Goal: Task Accomplishment & Management: Manage account settings

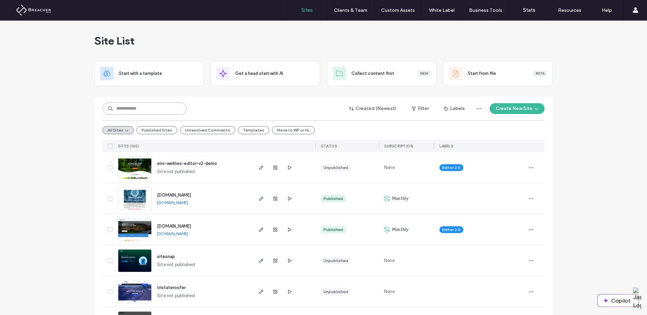
click at [166, 114] on input at bounding box center [144, 108] width 84 height 12
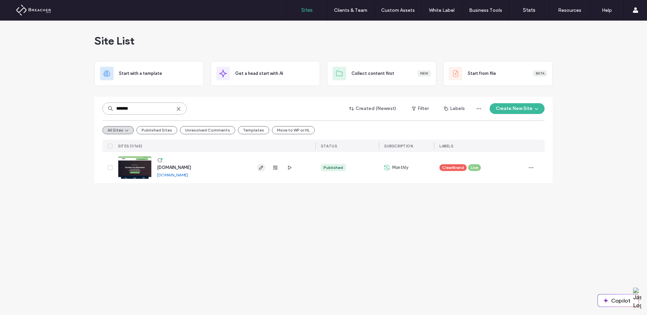
type input "*******"
click at [263, 167] on use "button" at bounding box center [261, 167] width 4 height 4
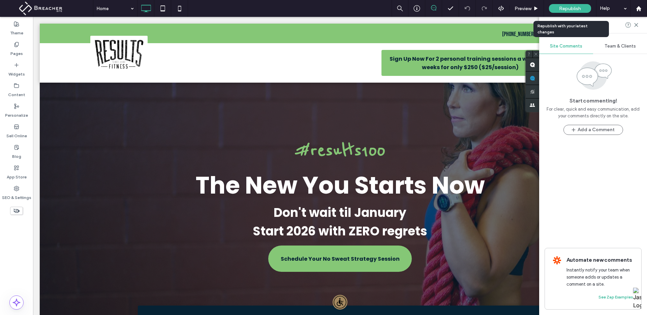
click at [614, 50] on div "Team & Clients" at bounding box center [620, 46] width 54 height 15
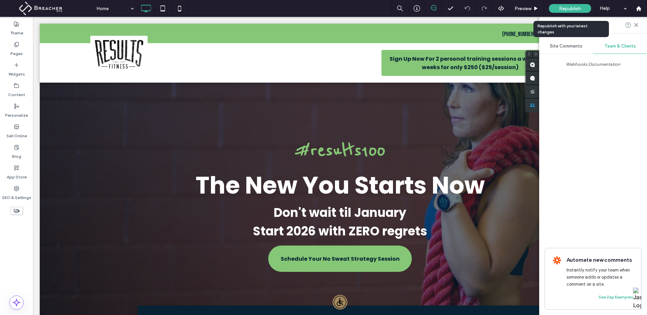
click at [567, 45] on span "Site Comments" at bounding box center [566, 45] width 32 height 5
click at [588, 134] on div "Remove this" at bounding box center [593, 129] width 86 height 12
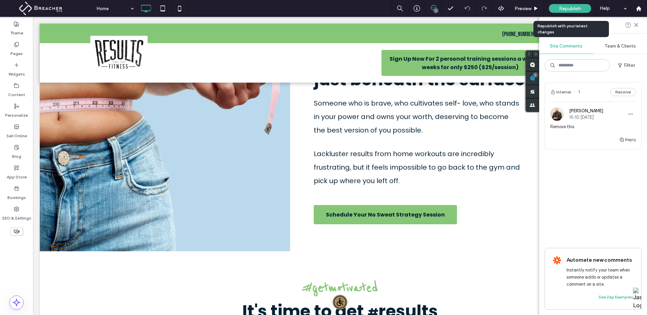
scroll to position [742, 0]
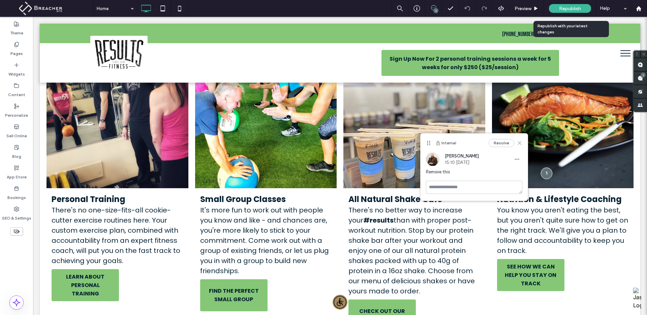
click at [521, 142] on icon at bounding box center [519, 142] width 5 height 5
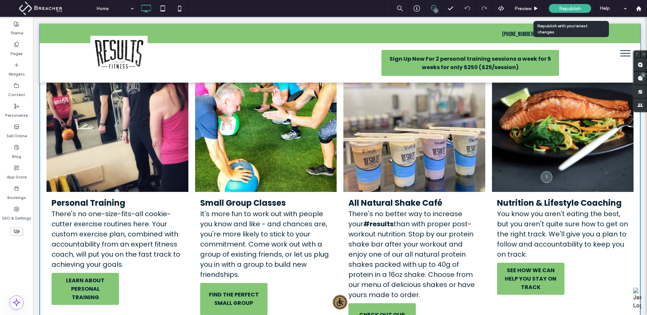
scroll to position [585, 0]
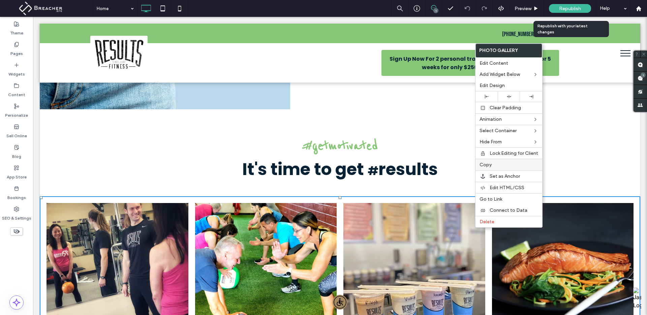
click at [489, 165] on span "Copy" at bounding box center [486, 165] width 12 height 6
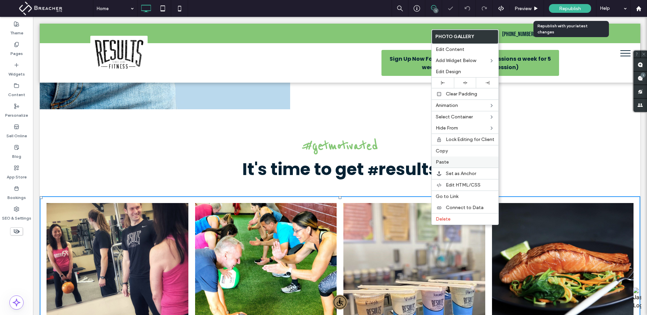
click at [453, 163] on label "Paste" at bounding box center [465, 162] width 59 height 6
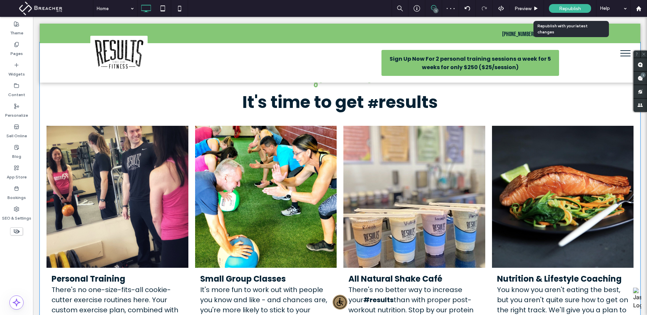
scroll to position [649, 0]
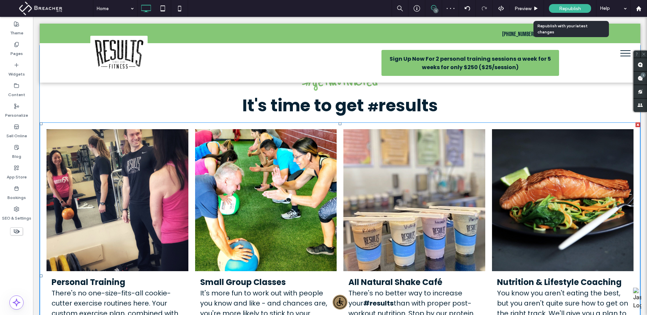
click at [414, 166] on link at bounding box center [414, 200] width 150 height 150
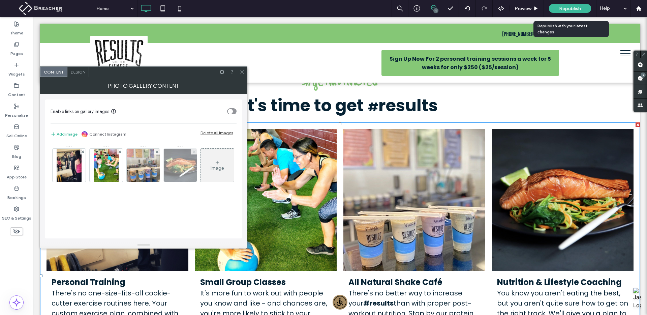
click at [195, 151] on icon at bounding box center [194, 151] width 3 height 3
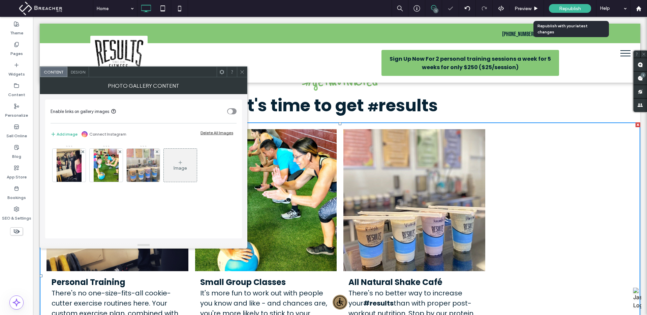
click at [83, 74] on span "Design" at bounding box center [78, 71] width 14 height 5
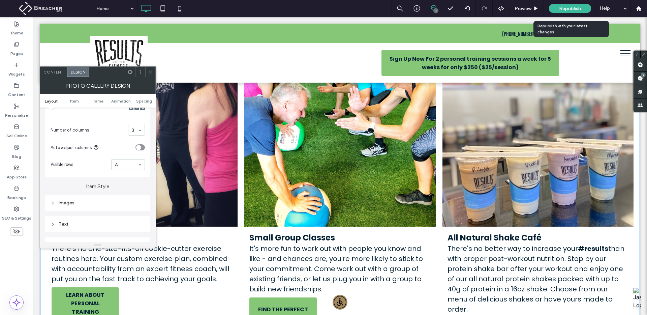
scroll to position [742, 0]
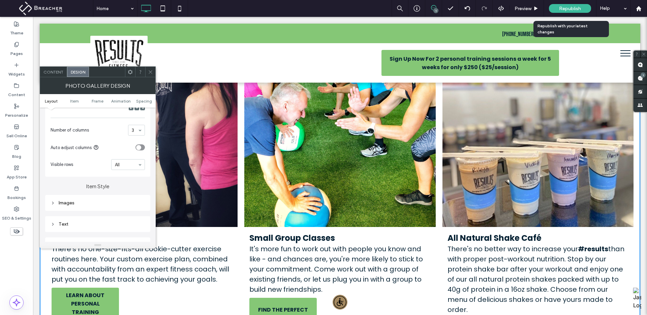
click at [148, 74] on span at bounding box center [150, 72] width 5 height 10
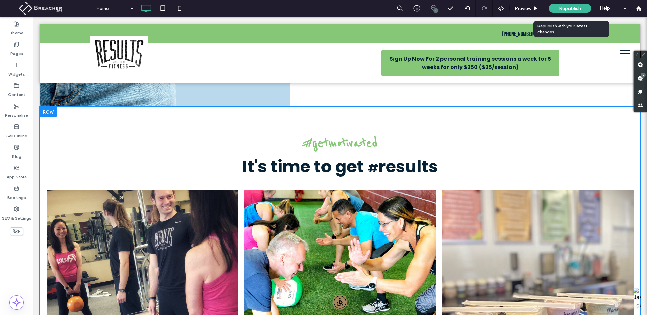
scroll to position [518, 0]
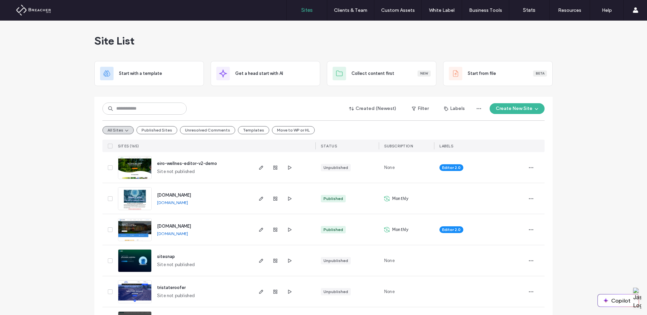
click at [148, 105] on input at bounding box center [144, 108] width 84 height 12
type input "*******"
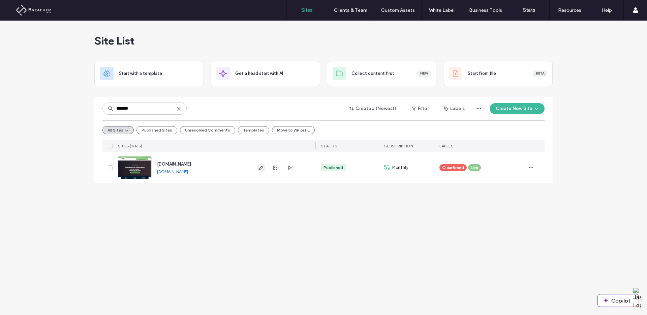
click at [261, 166] on icon "button" at bounding box center [260, 167] width 5 height 5
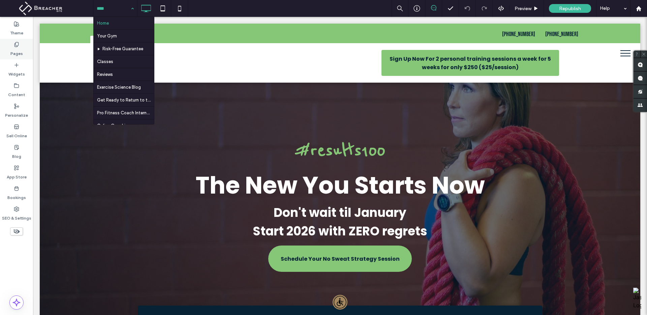
click at [17, 52] on label "Pages" at bounding box center [16, 51] width 12 height 9
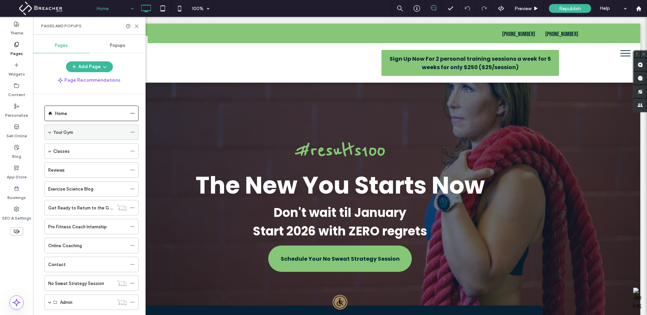
click at [50, 131] on span at bounding box center [49, 131] width 3 height 3
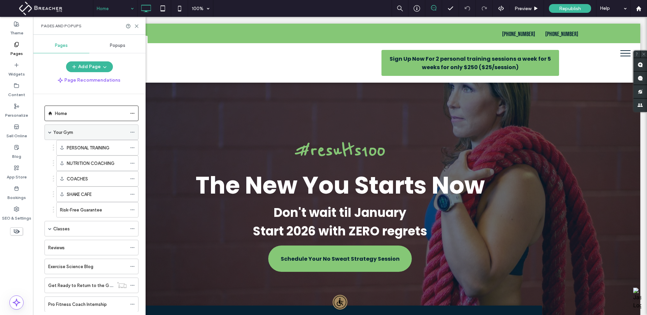
click at [50, 131] on span at bounding box center [49, 131] width 3 height 3
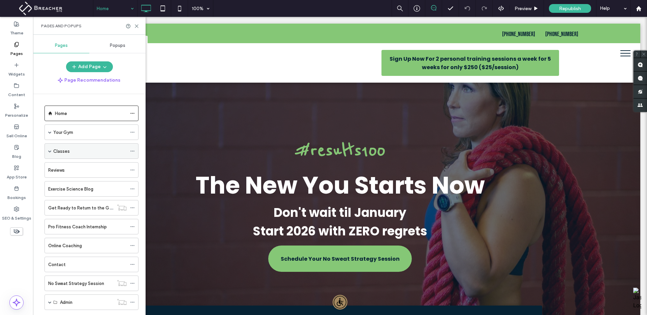
click at [52, 149] on div "Classes" at bounding box center [91, 151] width 94 height 16
click at [51, 151] on span at bounding box center [49, 150] width 3 height 3
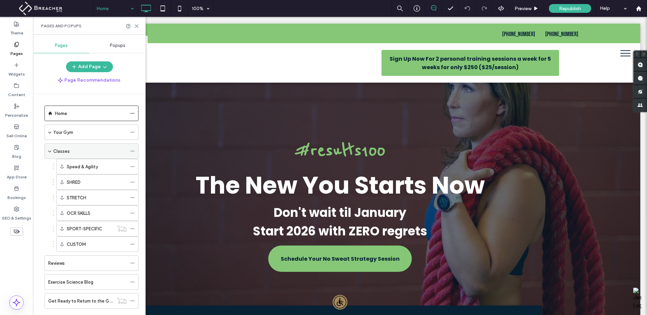
click at [51, 151] on span at bounding box center [49, 150] width 3 height 3
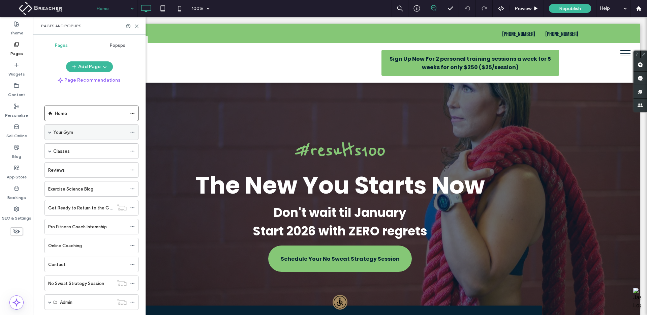
click at [49, 131] on span at bounding box center [49, 131] width 3 height 3
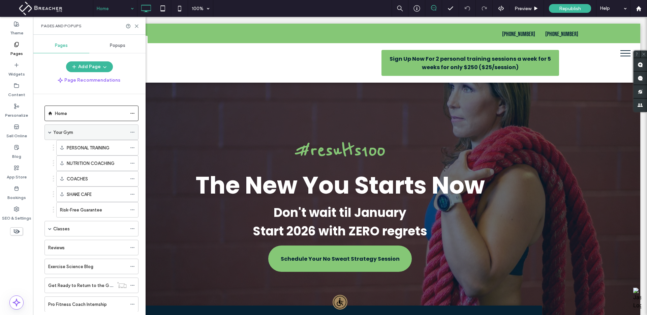
click at [49, 131] on span at bounding box center [49, 131] width 3 height 3
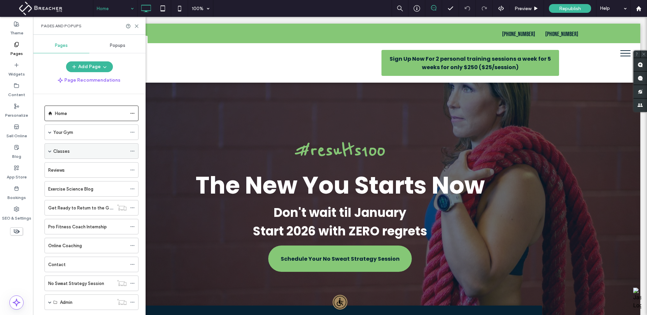
click at [48, 150] on span at bounding box center [49, 150] width 3 height 3
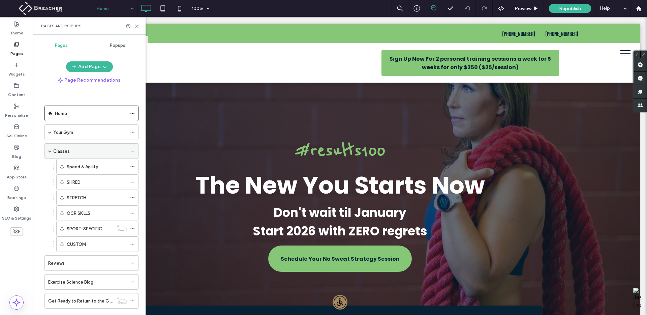
click at [48, 150] on span at bounding box center [49, 150] width 3 height 3
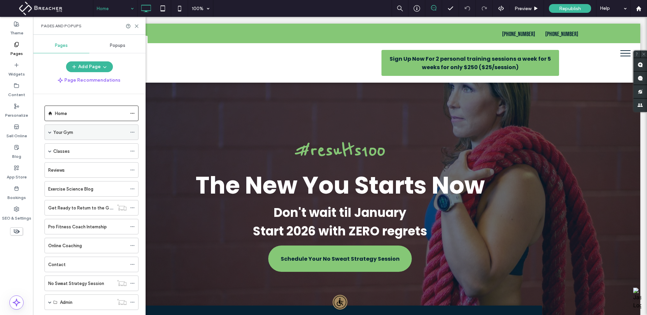
click at [50, 132] on span at bounding box center [49, 131] width 3 height 3
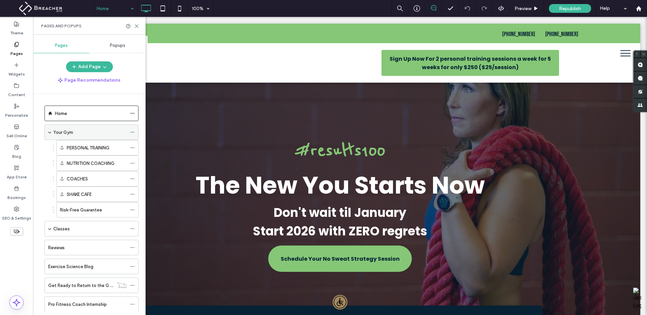
click at [50, 132] on span at bounding box center [49, 131] width 3 height 3
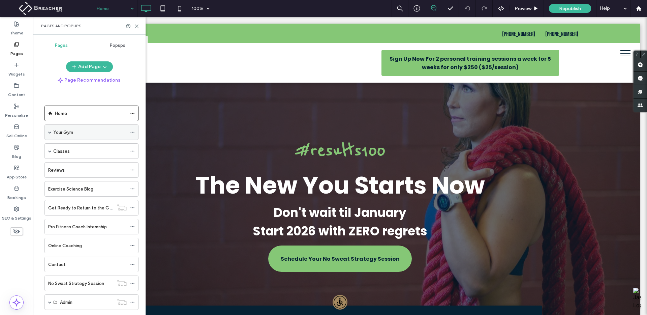
click at [50, 131] on span at bounding box center [49, 131] width 3 height 3
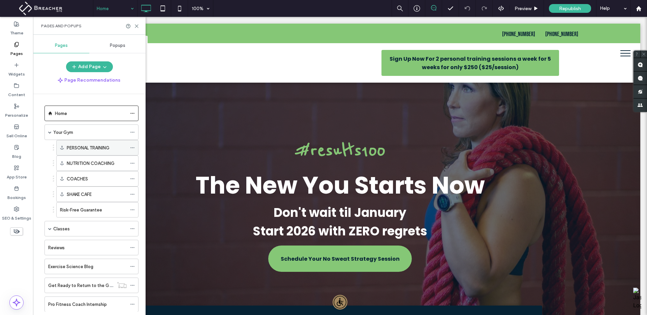
click at [74, 149] on label "PERSONAL TRAINING" at bounding box center [88, 148] width 43 height 12
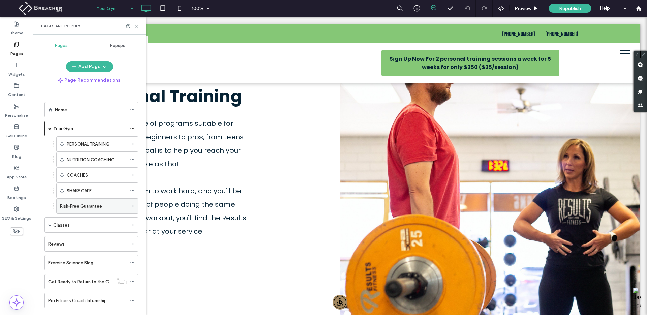
scroll to position [9, 0]
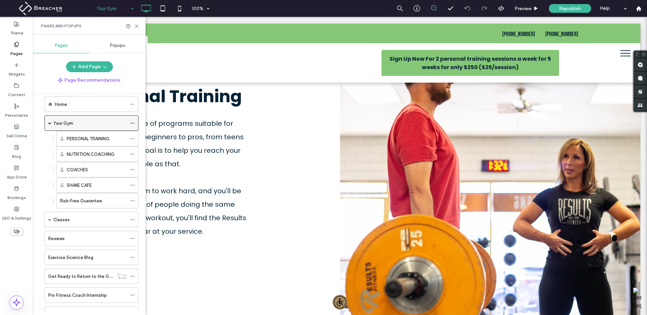
click at [49, 123] on span at bounding box center [49, 122] width 3 height 3
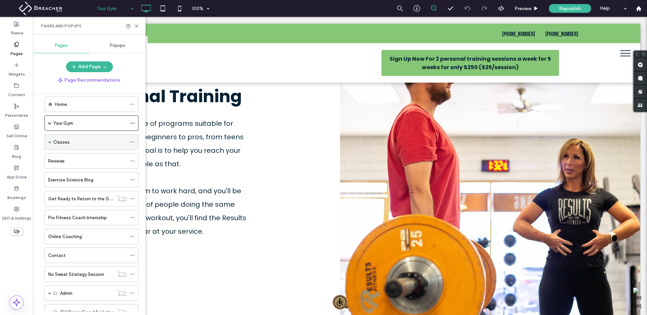
click at [50, 142] on span at bounding box center [49, 141] width 3 height 3
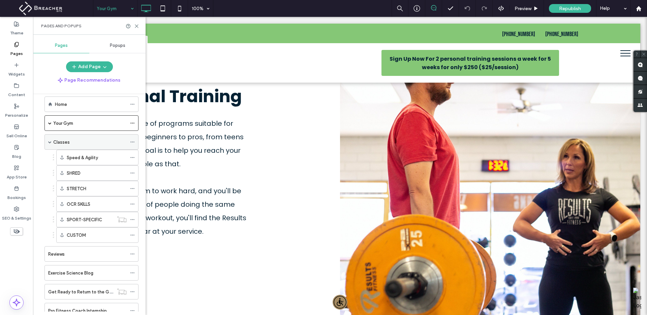
click at [50, 142] on span at bounding box center [49, 141] width 3 height 3
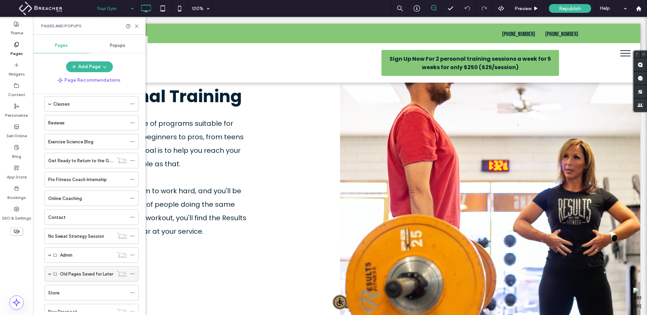
scroll to position [0, 0]
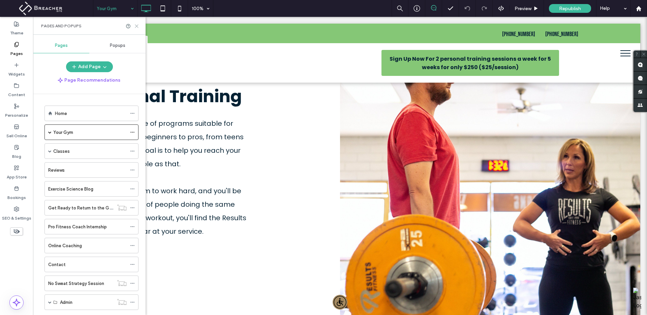
drag, startPoint x: 137, startPoint y: 26, endPoint x: 48, endPoint y: 16, distance: 89.9
click at [137, 26] on icon at bounding box center [136, 26] width 5 height 5
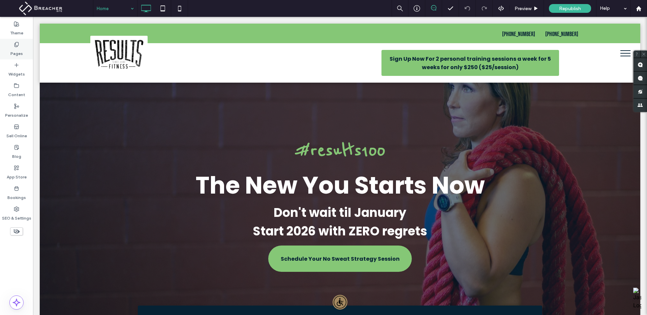
click at [16, 52] on label "Pages" at bounding box center [16, 51] width 12 height 9
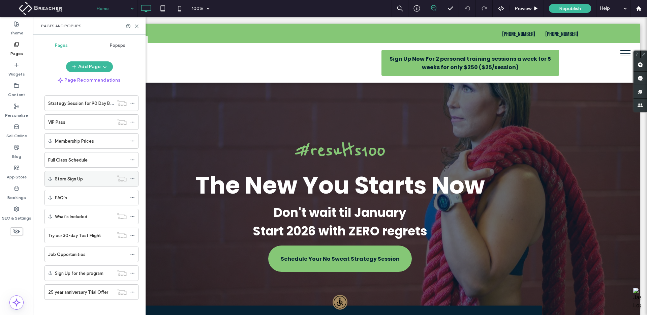
scroll to position [374, 0]
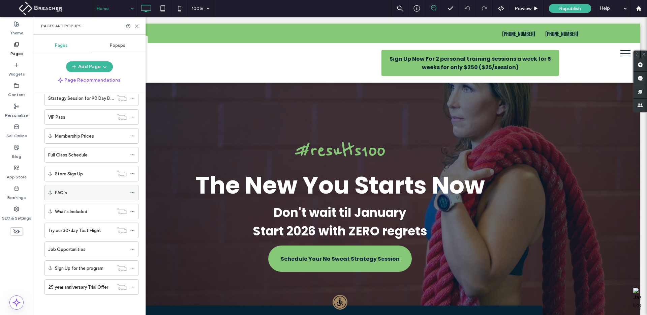
click at [82, 190] on div "FAQ's" at bounding box center [91, 192] width 72 height 7
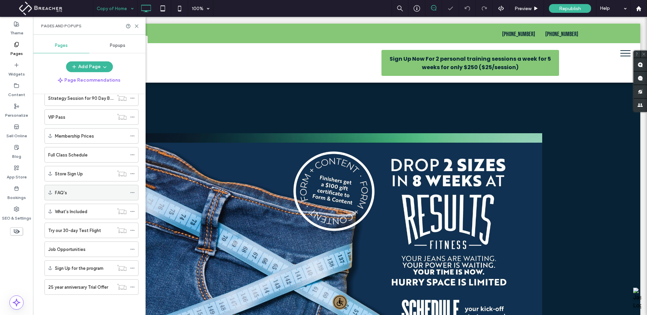
scroll to position [3269, 0]
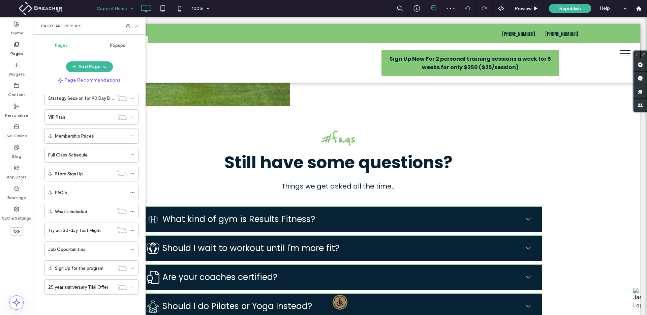
click at [136, 27] on icon at bounding box center [136, 26] width 5 height 5
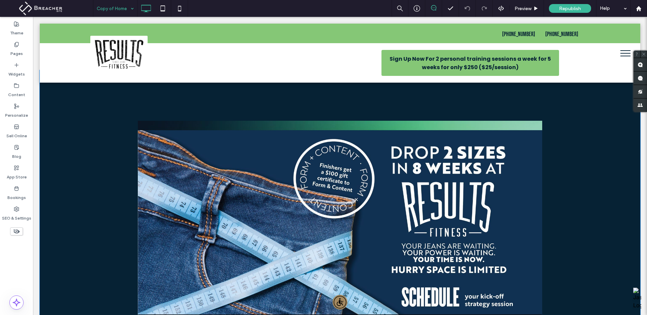
scroll to position [0, 0]
